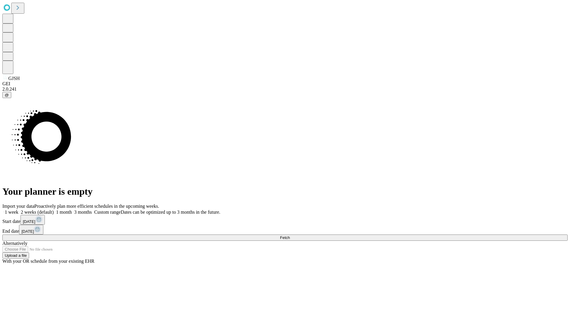
click at [290, 235] on span "Fetch" at bounding box center [285, 237] width 10 height 4
